Goal: Navigation & Orientation: Find specific page/section

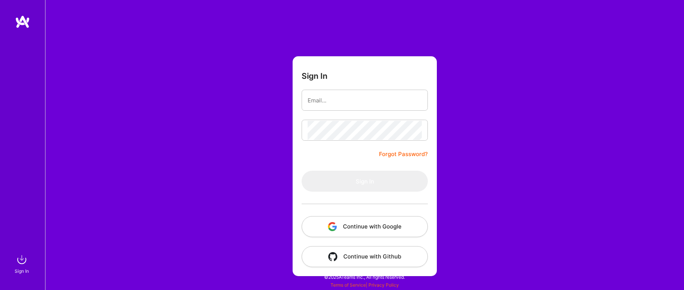
click at [393, 234] on button "Continue with Google" at bounding box center [365, 226] width 126 height 21
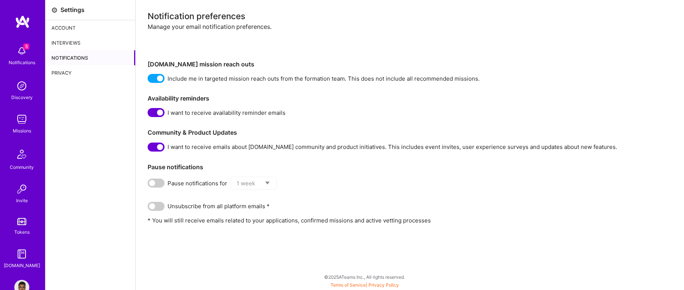
click at [18, 60] on div "Notifications" at bounding box center [22, 63] width 27 height 8
click at [24, 94] on div "Discovery" at bounding box center [21, 98] width 21 height 8
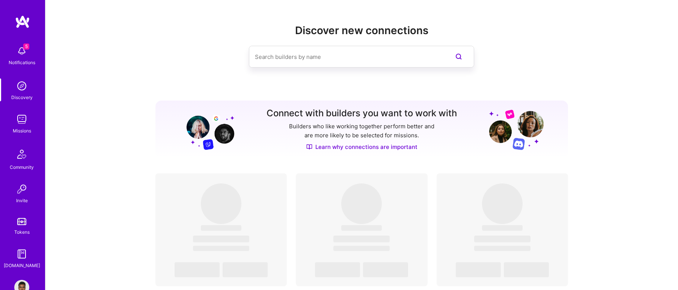
click at [26, 122] on img at bounding box center [21, 119] width 15 height 15
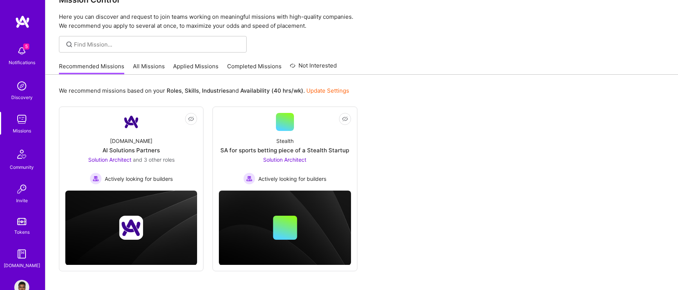
scroll to position [37, 0]
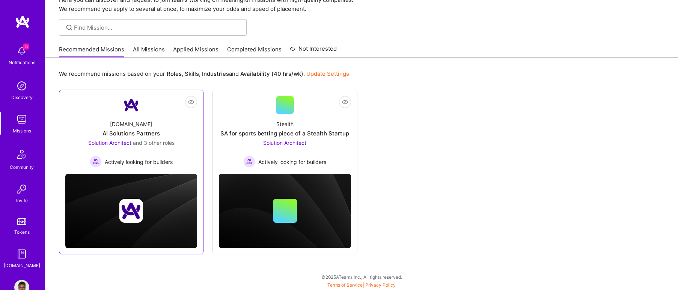
click at [165, 143] on span "and 3 other roles" at bounding box center [154, 143] width 42 height 6
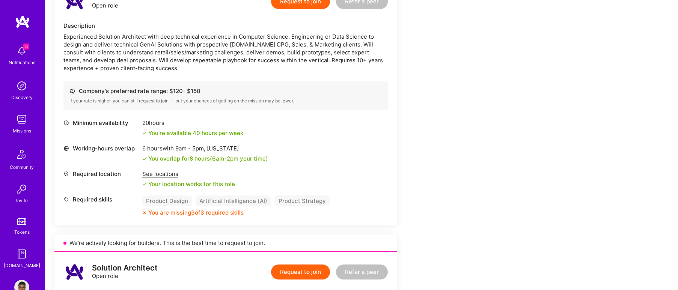
scroll to position [225, 0]
